Goal: Task Accomplishment & Management: Use online tool/utility

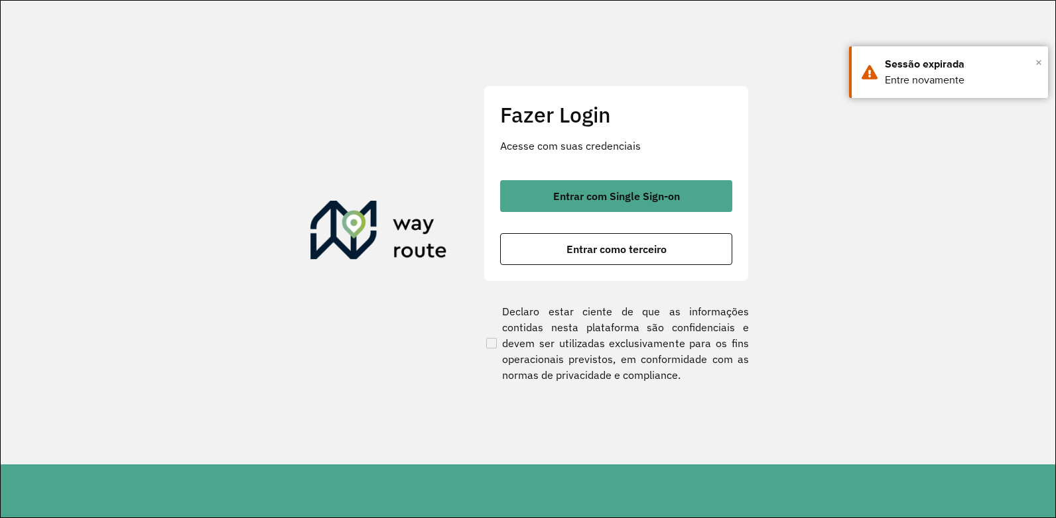
drag, startPoint x: 1036, startPoint y: 65, endPoint x: 659, endPoint y: 170, distance: 391.7
click at [1036, 64] on span "×" at bounding box center [1038, 62] width 7 height 20
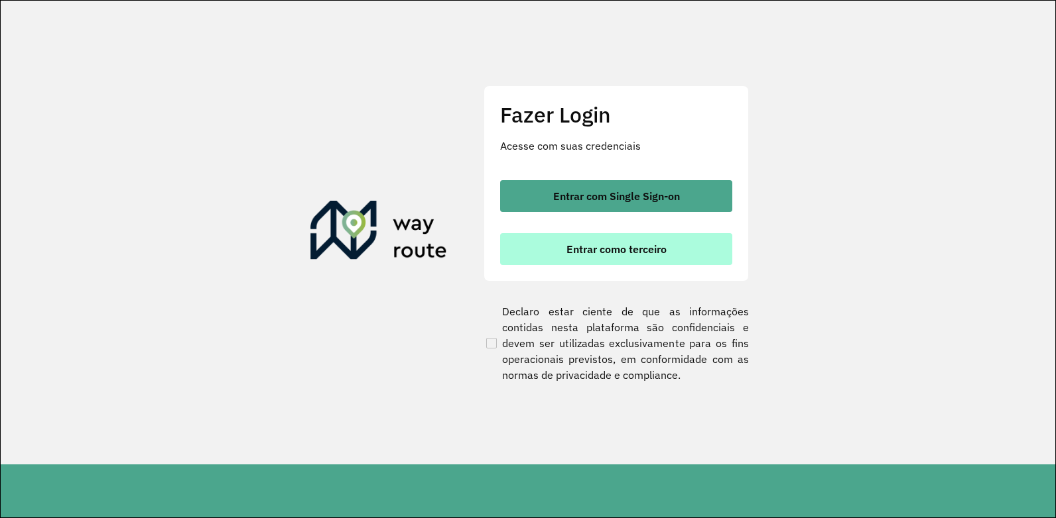
click at [585, 246] on span "Entrar como terceiro" at bounding box center [616, 249] width 100 height 11
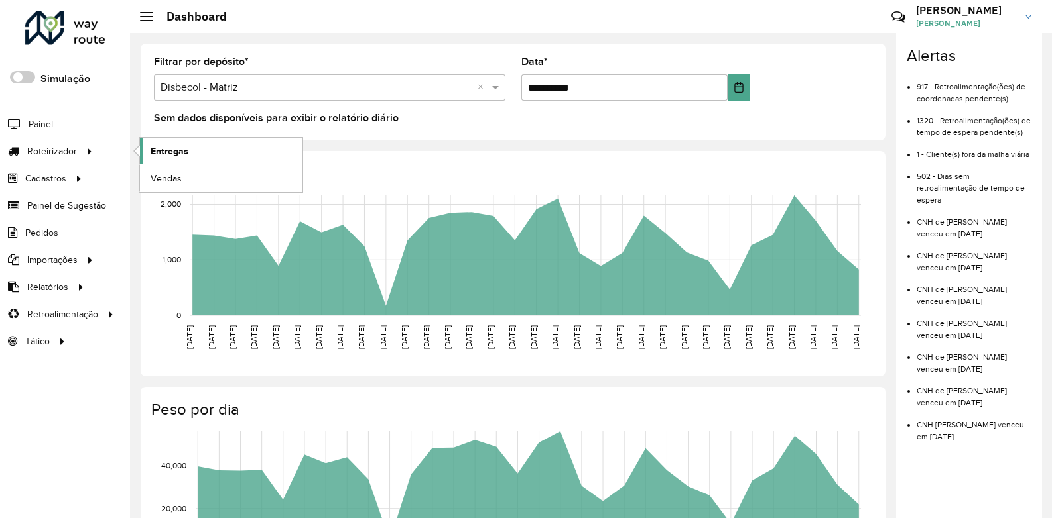
click at [168, 151] on span "Entregas" at bounding box center [170, 152] width 38 height 14
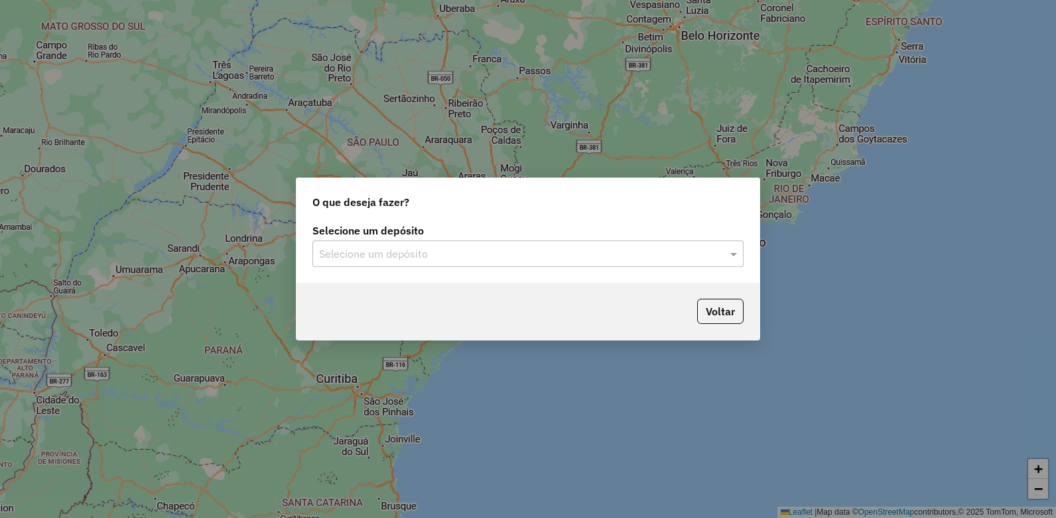
click at [320, 263] on div "Selecione um depósito" at bounding box center [527, 254] width 431 height 27
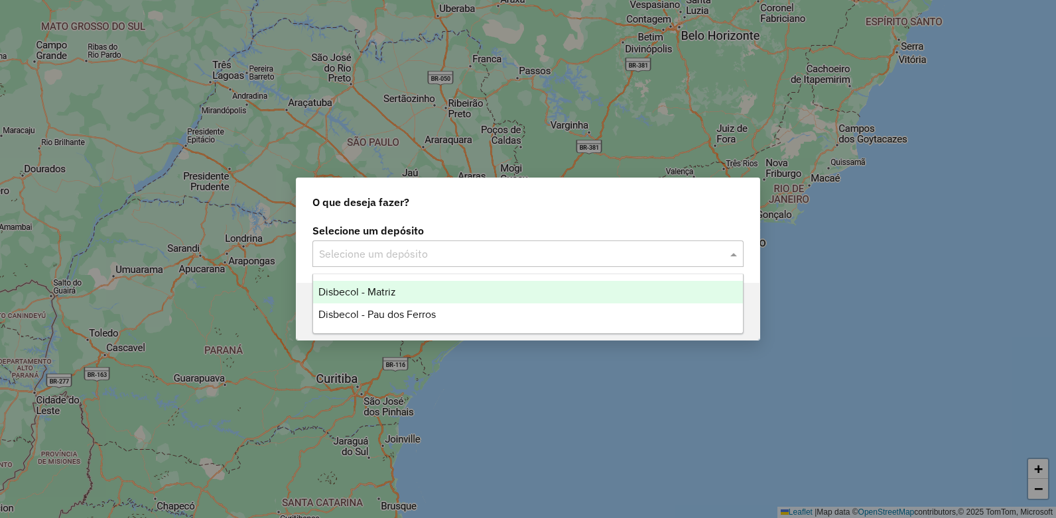
click at [358, 286] on div "Disbecol - Matriz" at bounding box center [528, 292] width 430 height 23
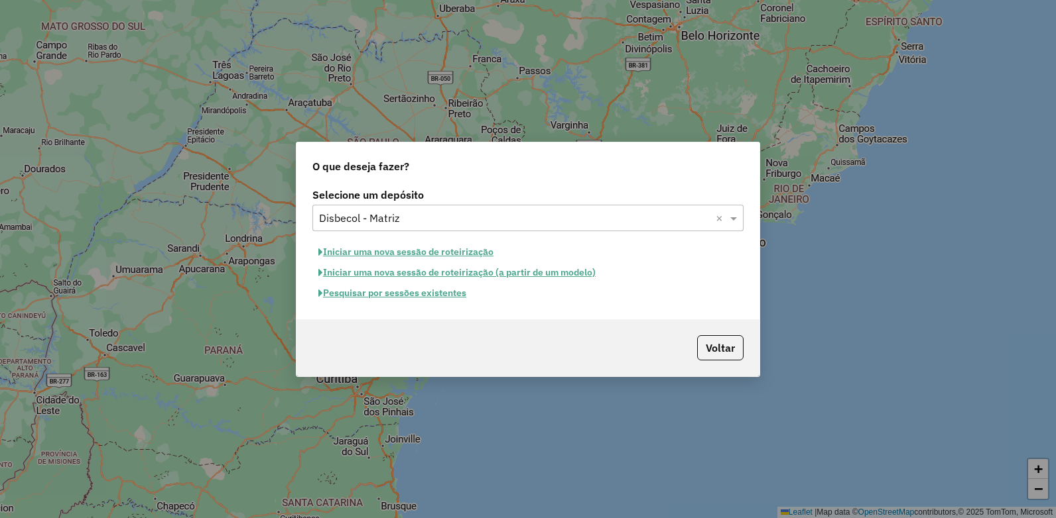
click at [413, 300] on button "Pesquisar por sessões existentes" at bounding box center [392, 293] width 160 height 21
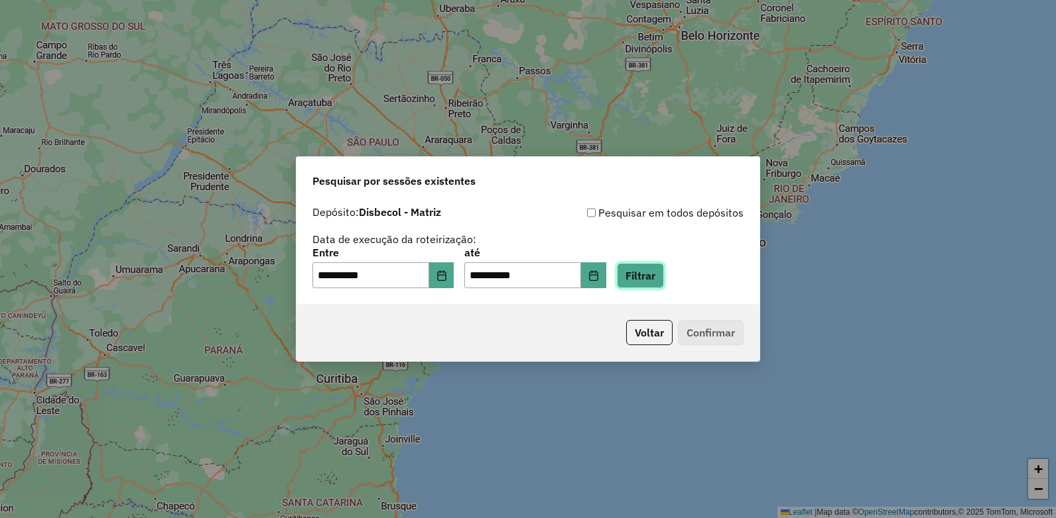
click at [648, 276] on button "Filtrar" at bounding box center [640, 275] width 47 height 25
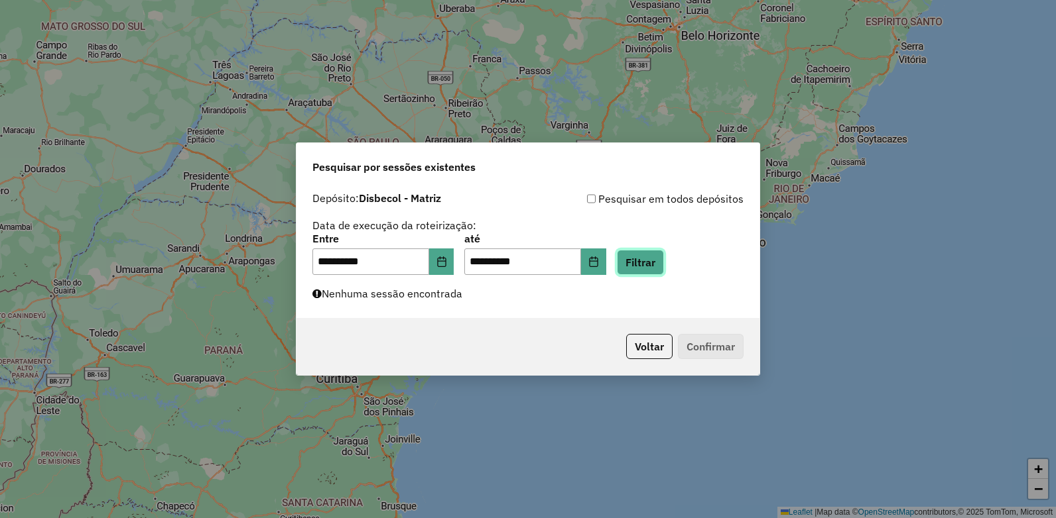
click at [660, 254] on button "Filtrar" at bounding box center [640, 262] width 47 height 25
click at [445, 270] on button "Choose Date" at bounding box center [441, 262] width 25 height 27
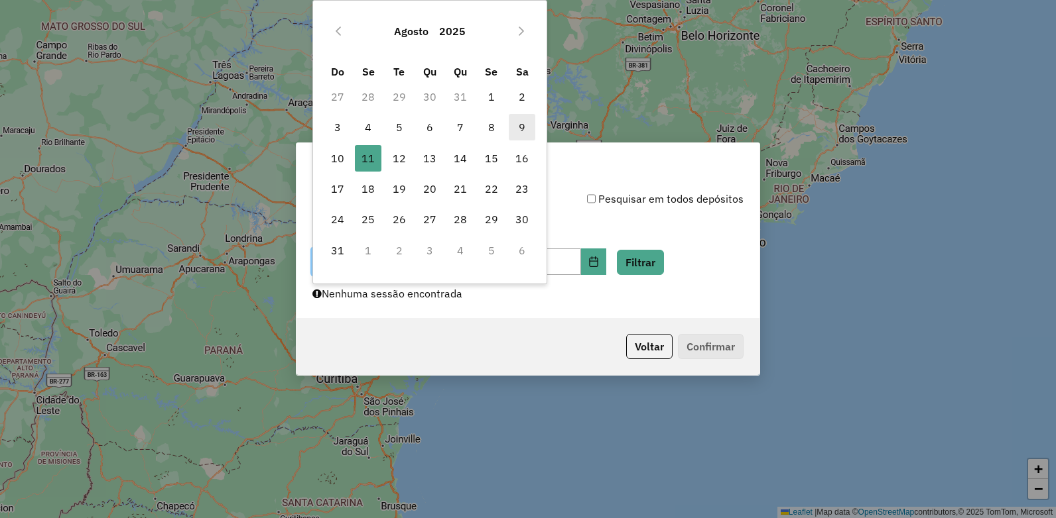
click at [529, 123] on span "9" at bounding box center [522, 127] width 27 height 27
type input "**********"
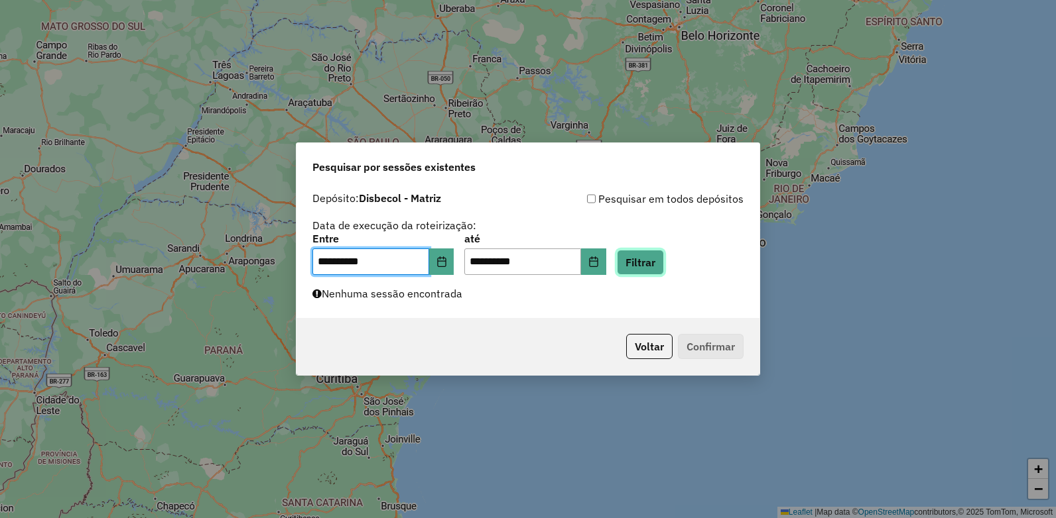
click at [660, 266] on button "Filtrar" at bounding box center [640, 262] width 47 height 25
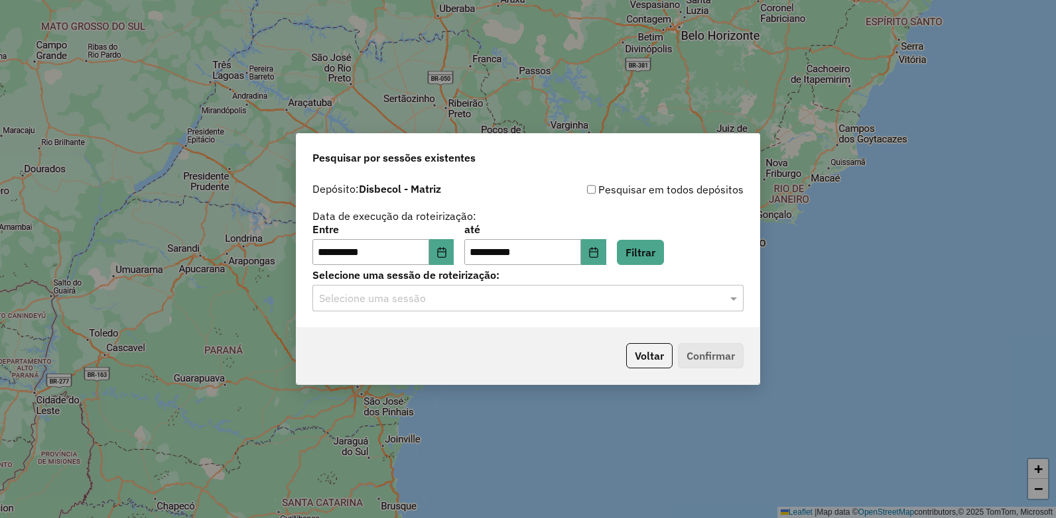
click at [422, 287] on div "Selecione uma sessão" at bounding box center [527, 298] width 431 height 27
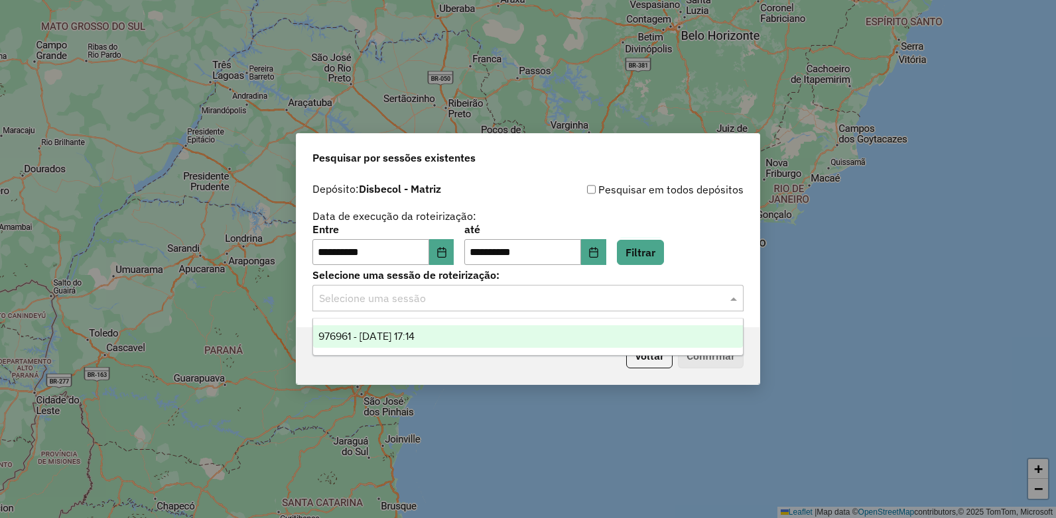
click at [399, 341] on span "976961 - 09/08/2025 17:14" at bounding box center [366, 336] width 96 height 11
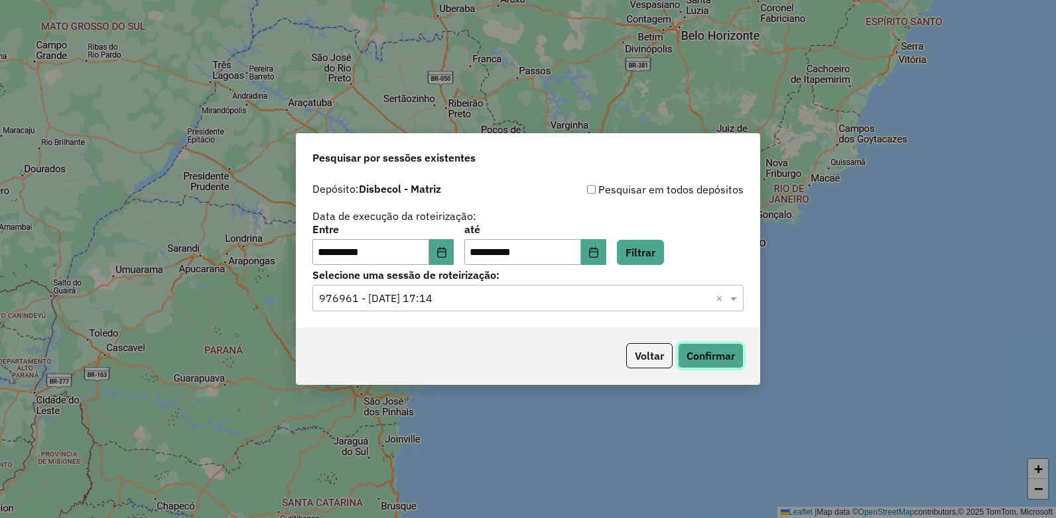
click at [709, 353] on button "Confirmar" at bounding box center [711, 355] width 66 height 25
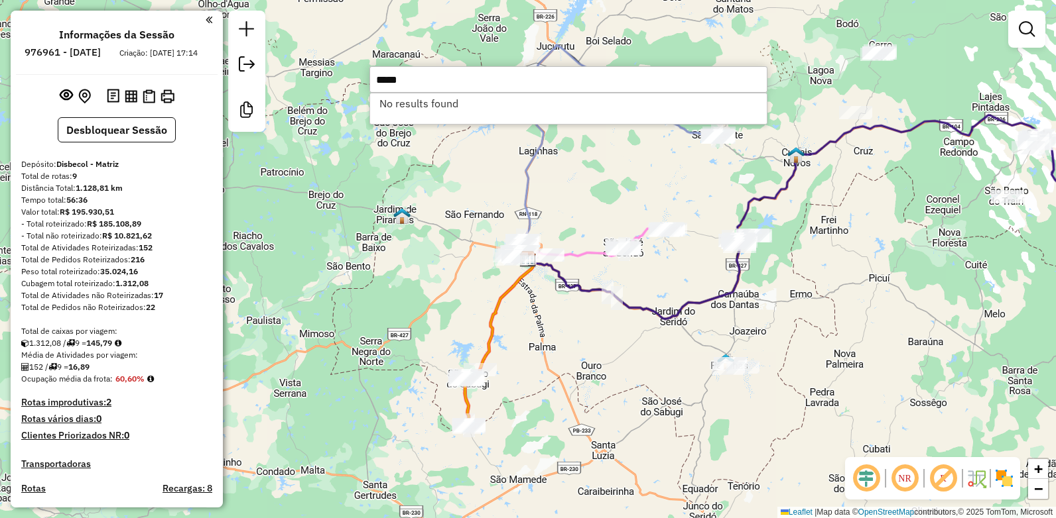
drag, startPoint x: 432, startPoint y: 77, endPoint x: 367, endPoint y: 83, distance: 65.9
click at [367, 83] on hb-router-mapa "Informações da Sessão 976961 - 09/08/2025 Criação: 08/08/2025 17:14 Desbloquear…" at bounding box center [528, 259] width 1056 height 518
drag, startPoint x: 419, startPoint y: 79, endPoint x: 361, endPoint y: 84, distance: 57.9
click at [361, 84] on hb-router-mapa "Informações da Sessão 976961 - 09/08/2025 Criação: 08/08/2025 17:14 Desbloquear…" at bounding box center [528, 259] width 1056 height 518
click at [388, 76] on input "****" at bounding box center [568, 79] width 398 height 27
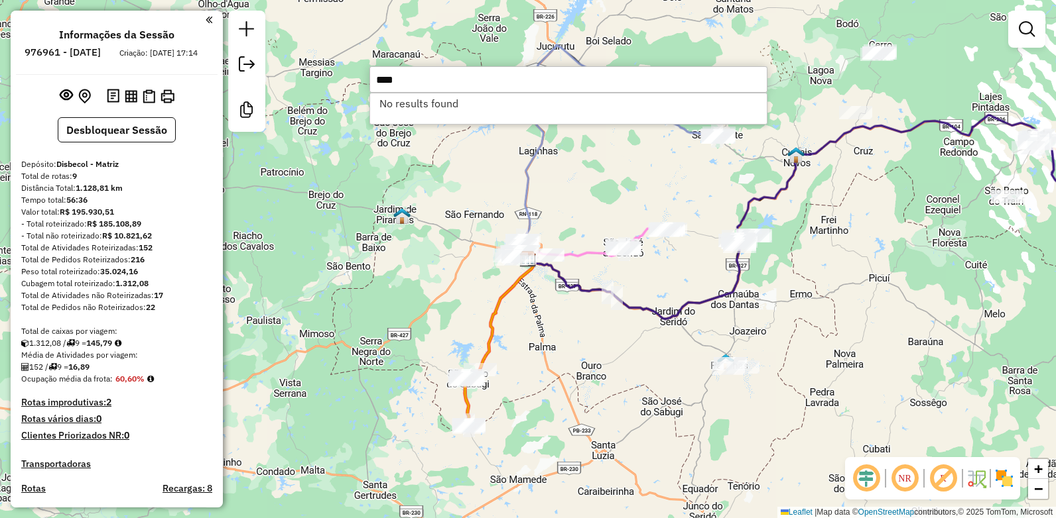
click at [393, 74] on input "****" at bounding box center [568, 79] width 398 height 27
click at [444, 82] on input "****" at bounding box center [568, 79] width 398 height 27
drag, startPoint x: 417, startPoint y: 85, endPoint x: 352, endPoint y: 79, distance: 65.2
click at [352, 79] on hb-router-mapa "Informações da Sessão 976961 - 09/08/2025 Criação: 08/08/2025 17:14 Desbloquear…" at bounding box center [528, 259] width 1056 height 518
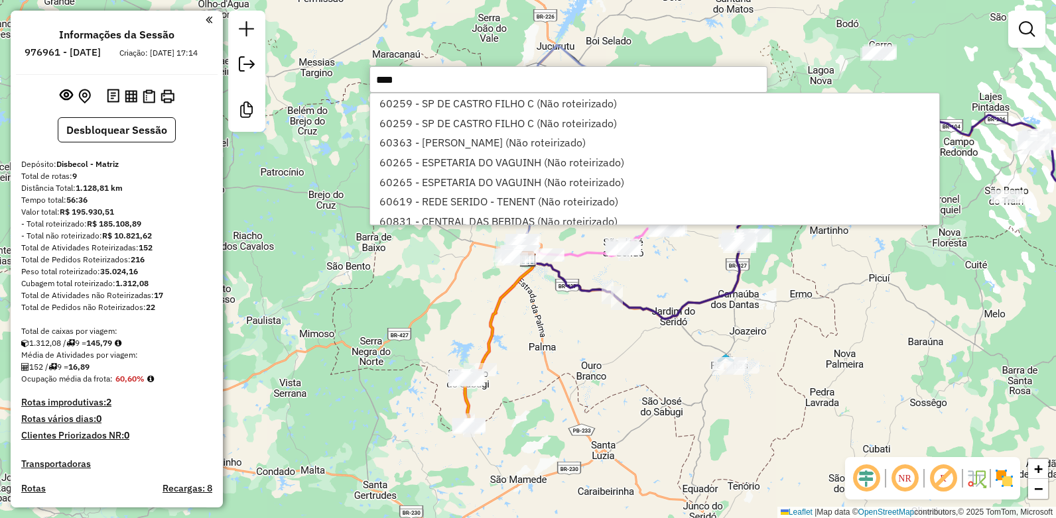
type input "*****"
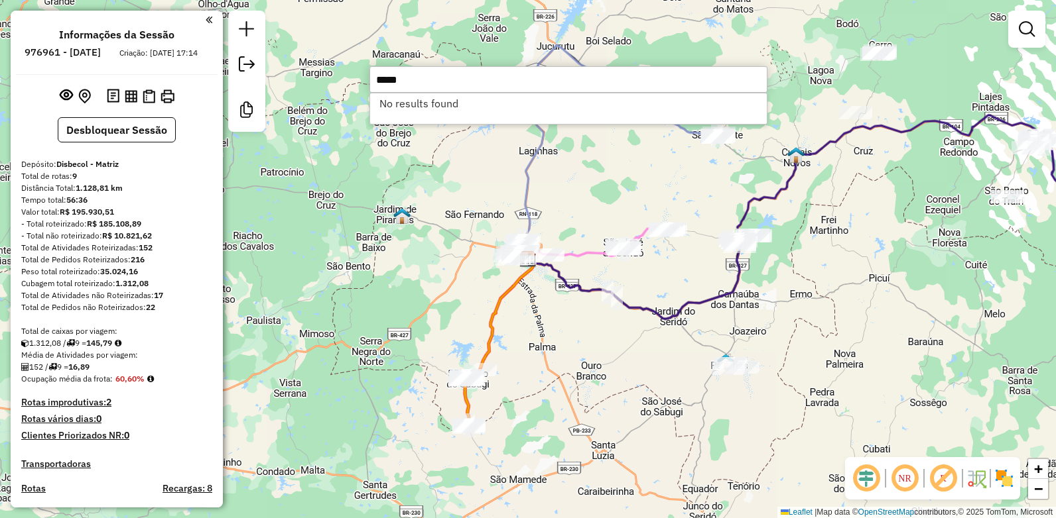
drag, startPoint x: 438, startPoint y: 81, endPoint x: 346, endPoint y: 70, distance: 92.8
click at [346, 70] on hb-router-mapa "Informações da Sessão 976961 - 09/08/2025 Criação: 08/08/2025 17:14 Desbloquear…" at bounding box center [528, 259] width 1056 height 518
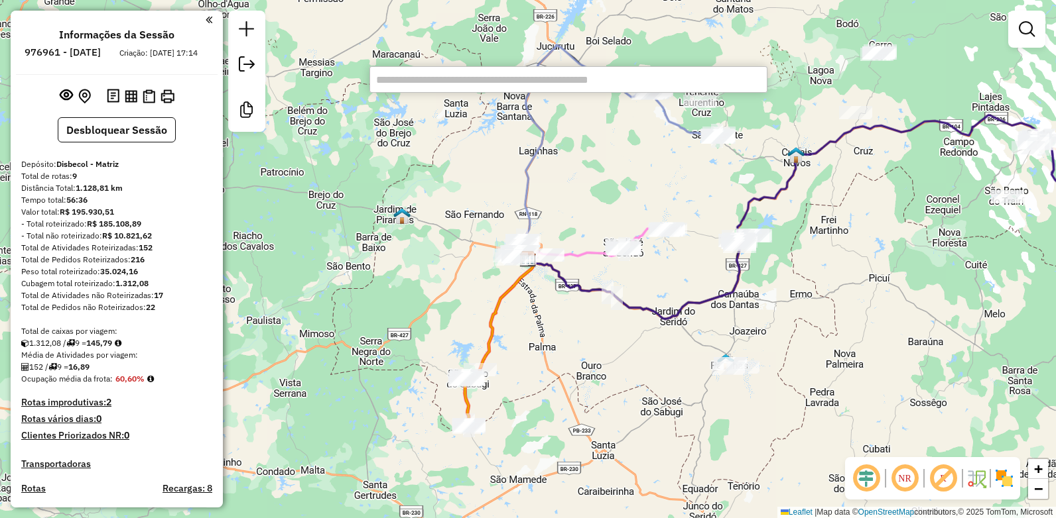
click at [471, 210] on div "Janela de atendimento Grade de atendimento Capacidade Transportadoras Veículos …" at bounding box center [528, 259] width 1056 height 518
